Goal: Information Seeking & Learning: Learn about a topic

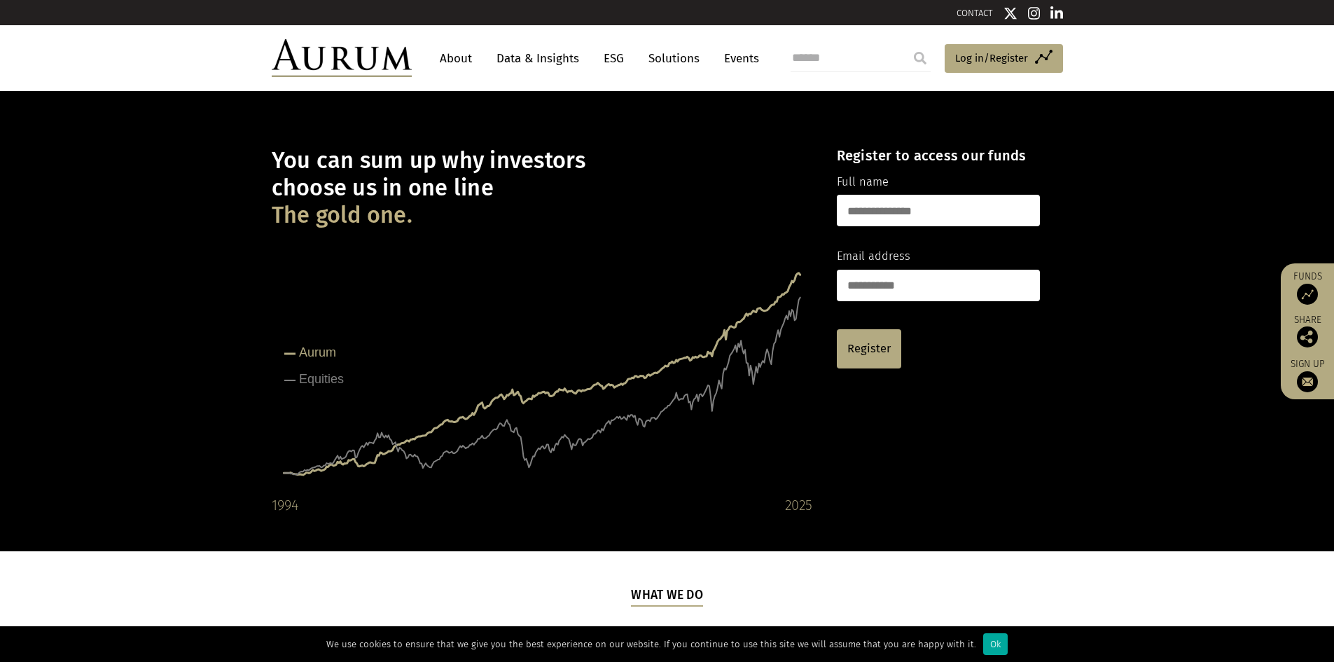
click at [464, 64] on link "About" at bounding box center [456, 59] width 46 height 26
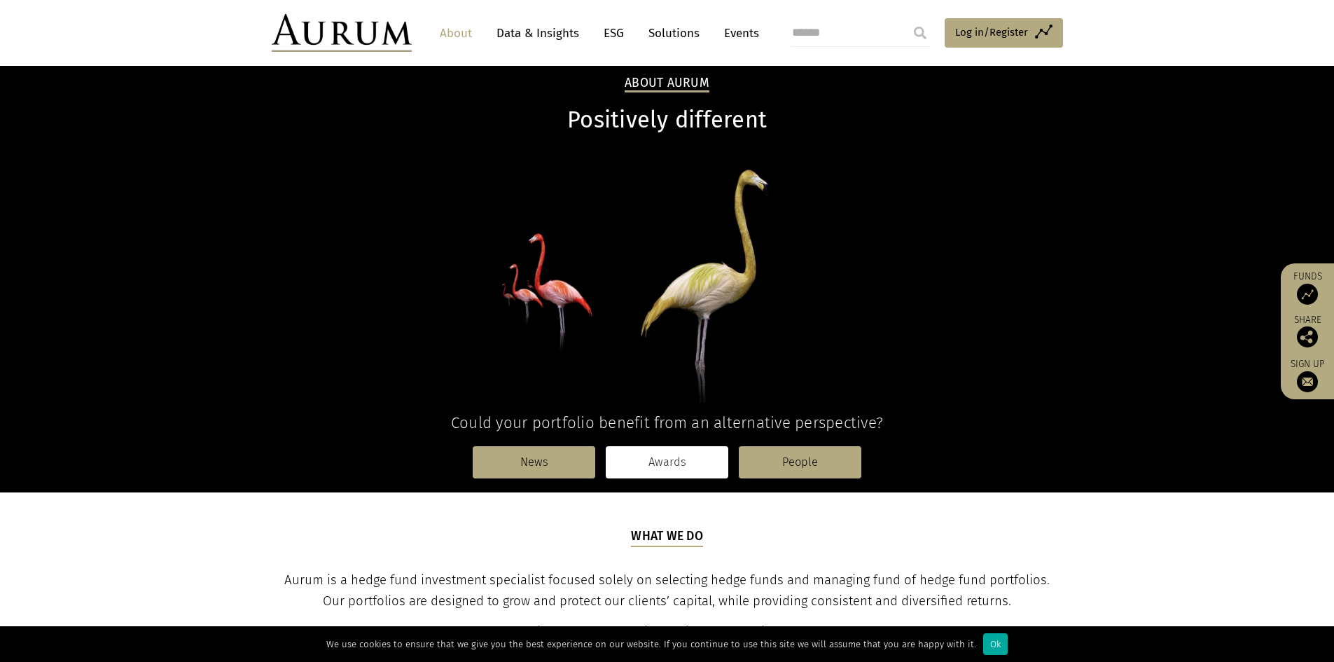
scroll to position [210, 0]
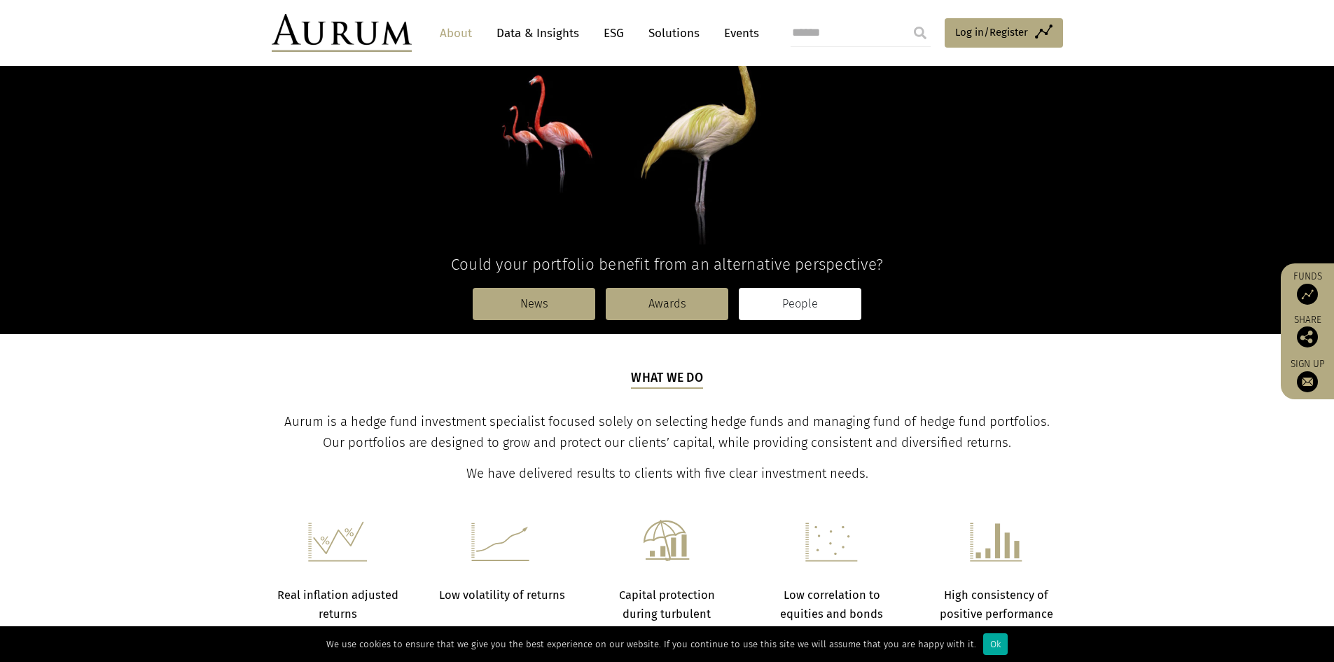
click at [807, 306] on link "People" at bounding box center [800, 304] width 123 height 32
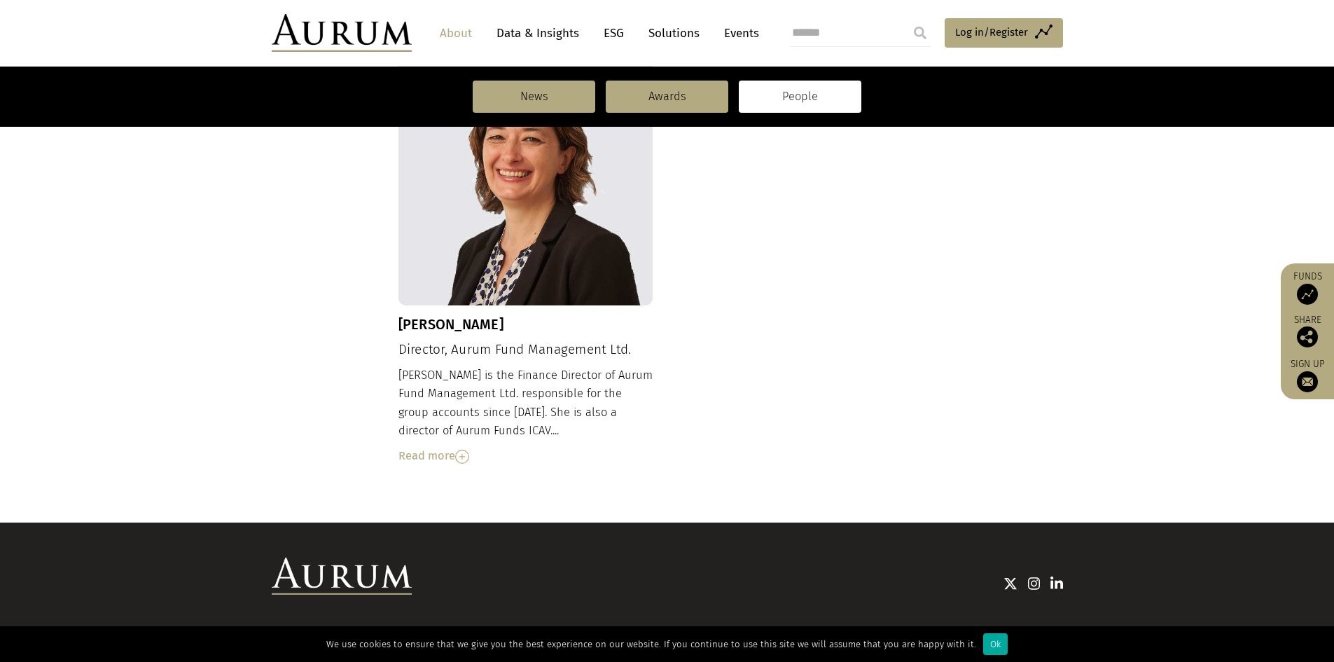
scroll to position [1497, 0]
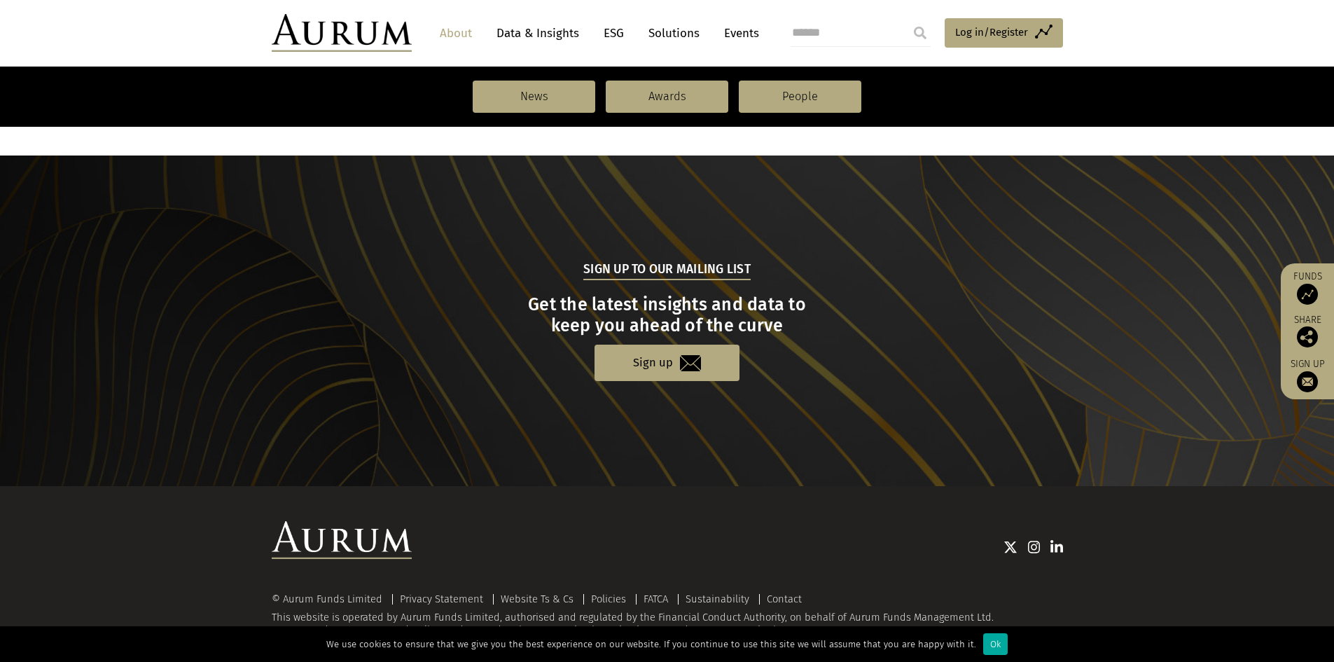
scroll to position [1428, 0]
